Goal: Task Accomplishment & Management: Complete application form

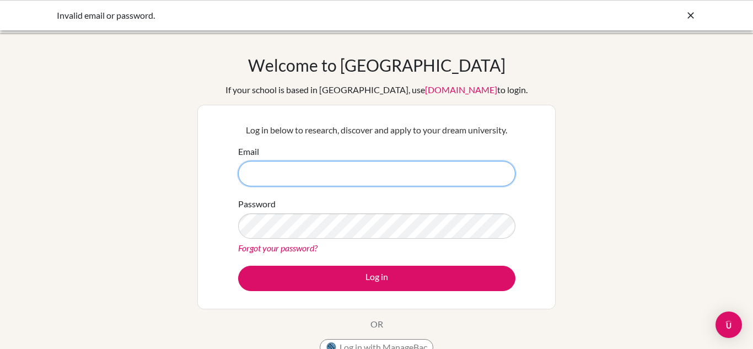
click at [352, 179] on input "Email" at bounding box center [376, 173] width 277 height 25
type input "[PERSON_NAME][EMAIL_ADDRESS][PERSON_NAME][DOMAIN_NAME]"
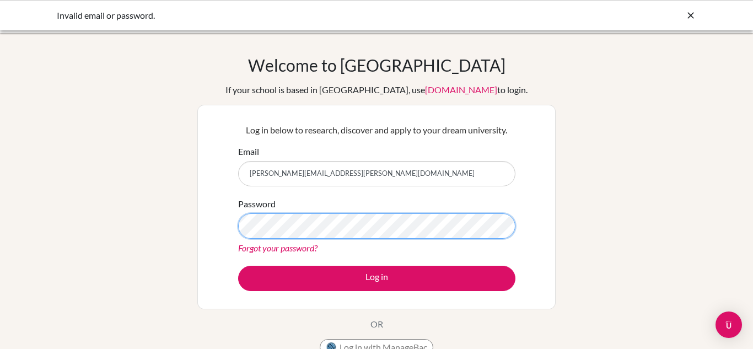
click at [238, 266] on button "Log in" at bounding box center [376, 278] width 277 height 25
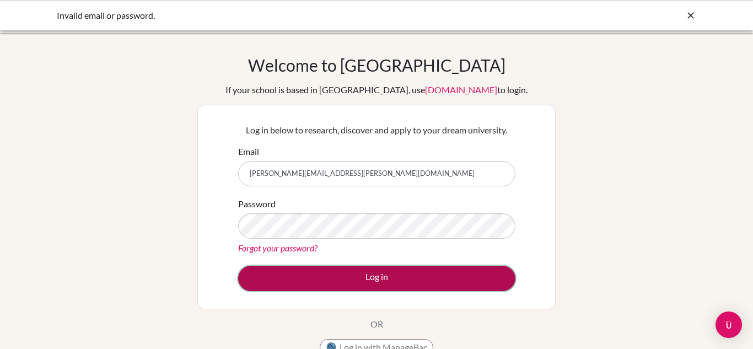
click at [380, 290] on button "Log in" at bounding box center [376, 278] width 277 height 25
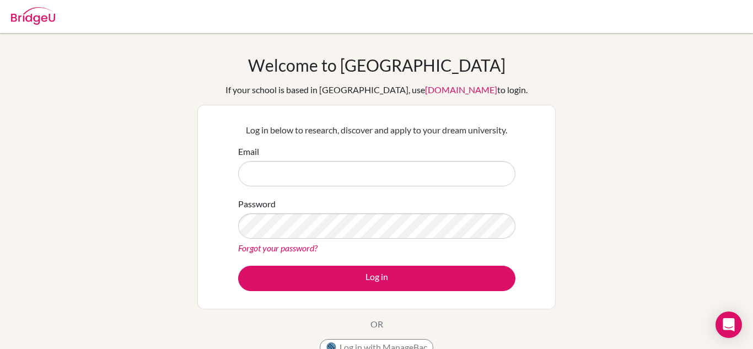
click at [418, 171] on input "Email" at bounding box center [376, 173] width 277 height 25
type input "[PERSON_NAME][EMAIL_ADDRESS][PERSON_NAME][DOMAIN_NAME]"
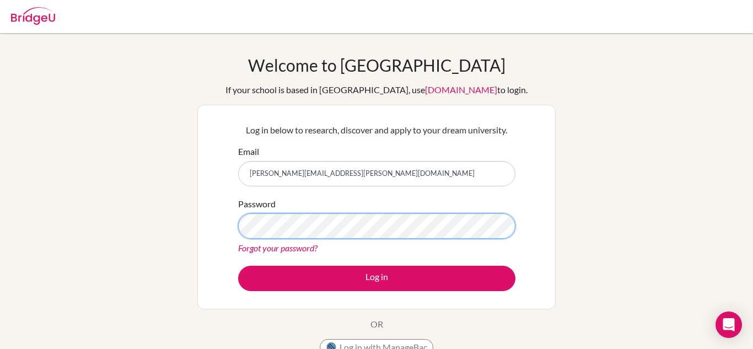
click at [238, 266] on button "Log in" at bounding box center [376, 278] width 277 height 25
